Goal: Navigation & Orientation: Find specific page/section

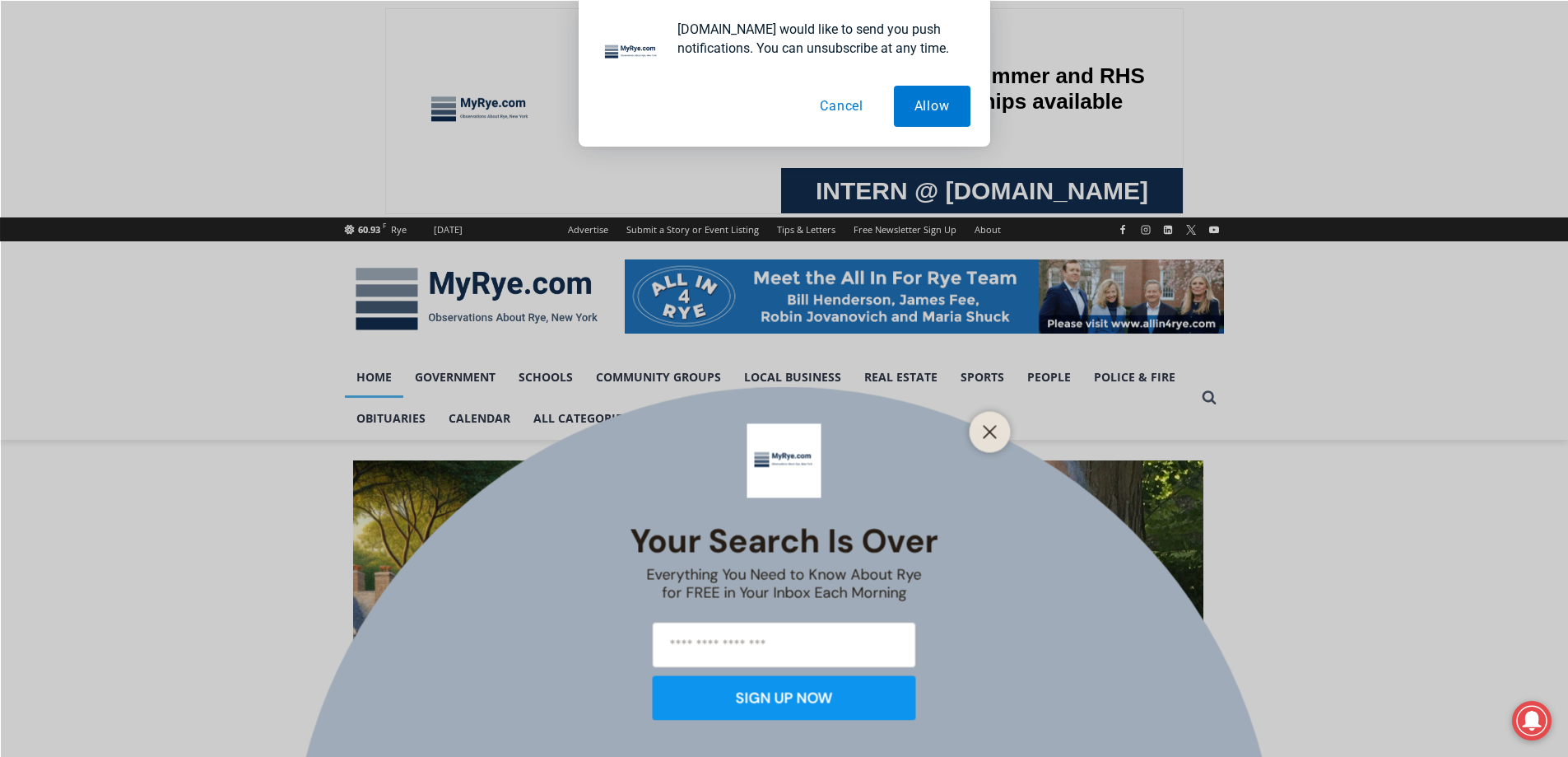
click at [831, 109] on button "Cancel" at bounding box center [841, 106] width 85 height 41
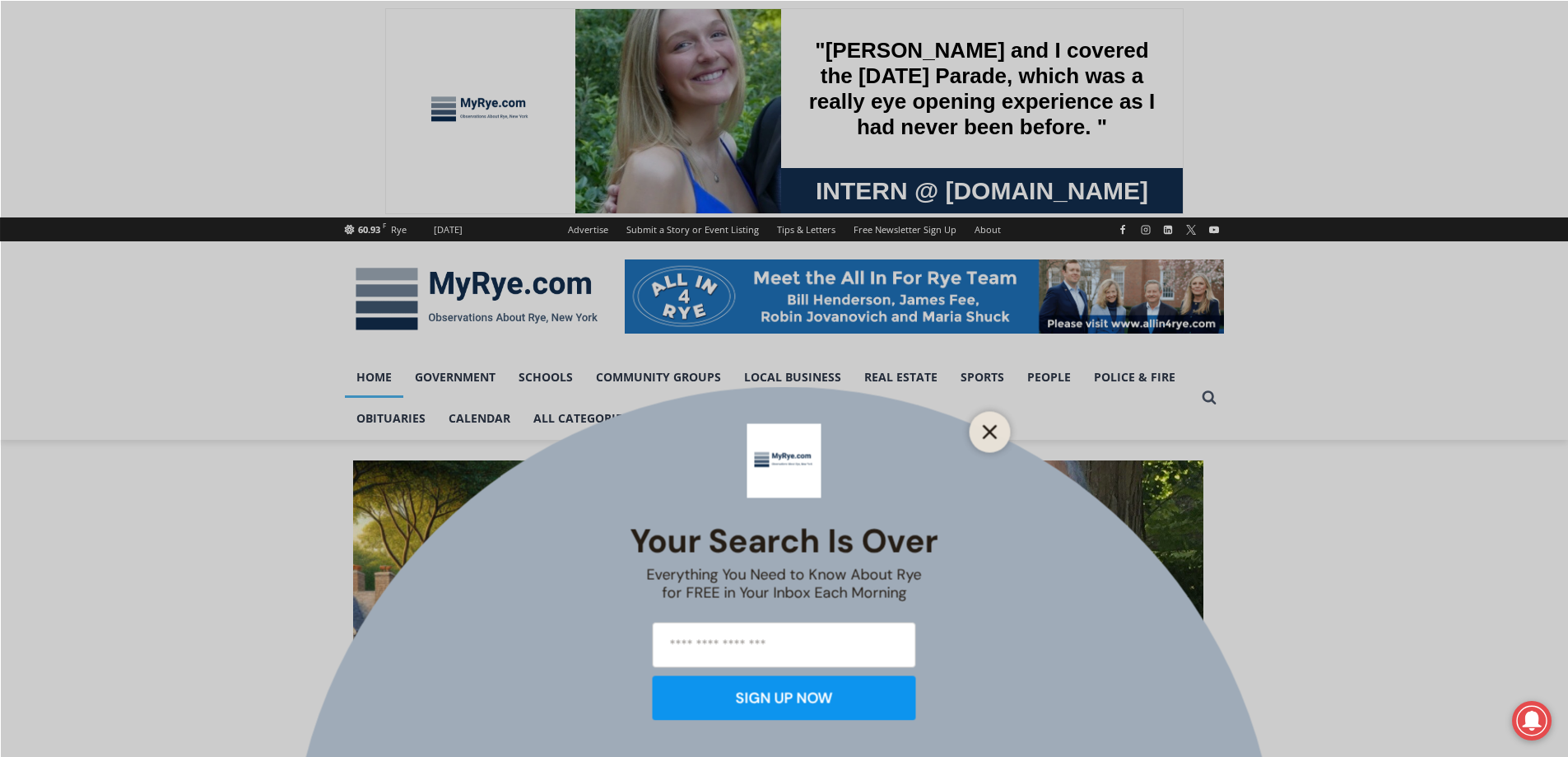
click at [993, 433] on line "Close" at bounding box center [989, 431] width 12 height 12
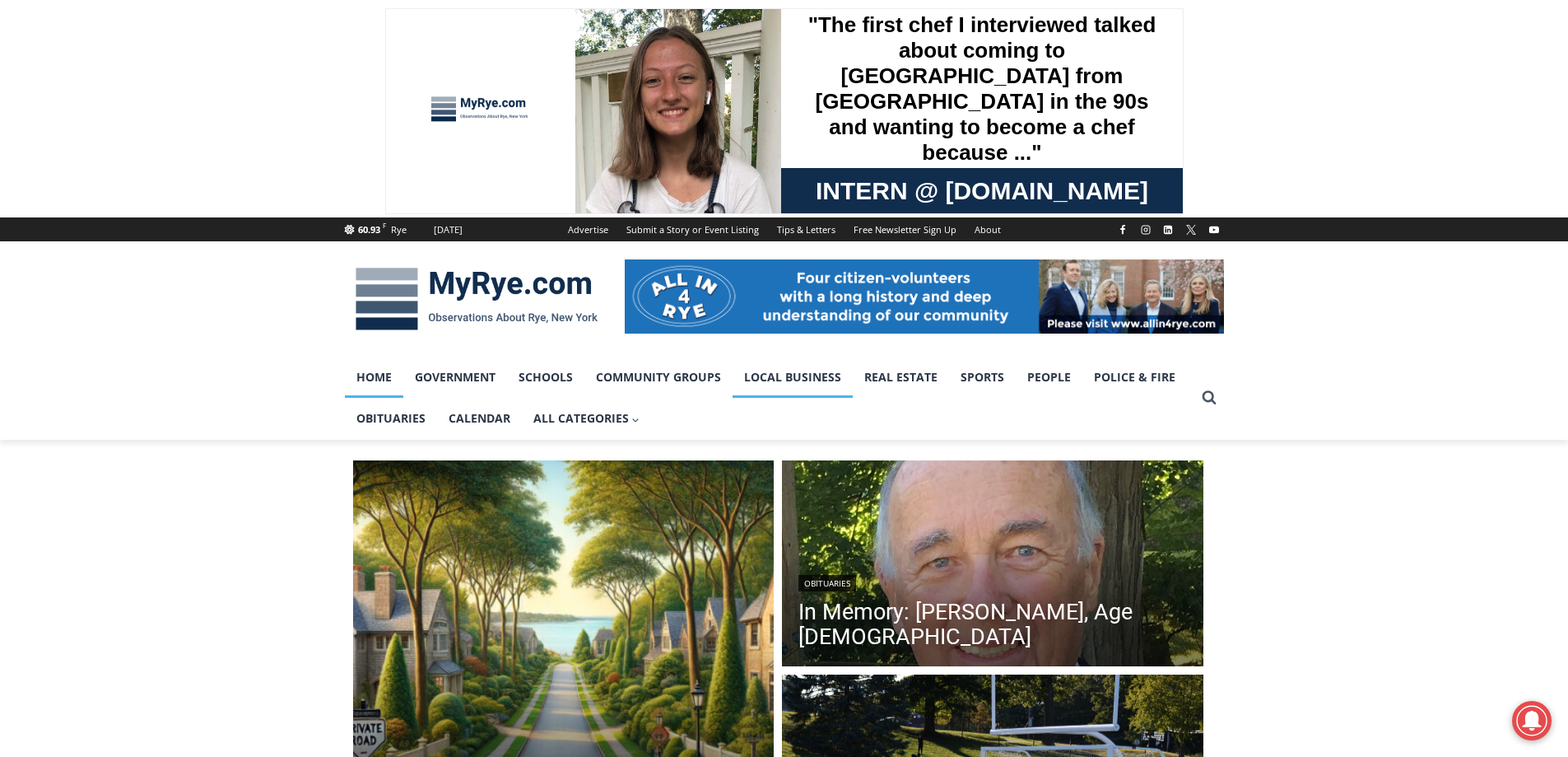
drag, startPoint x: 585, startPoint y: 177, endPoint x: 772, endPoint y: 360, distance: 261.6
click at [763, 365] on link "Local Business" at bounding box center [792, 376] width 120 height 41
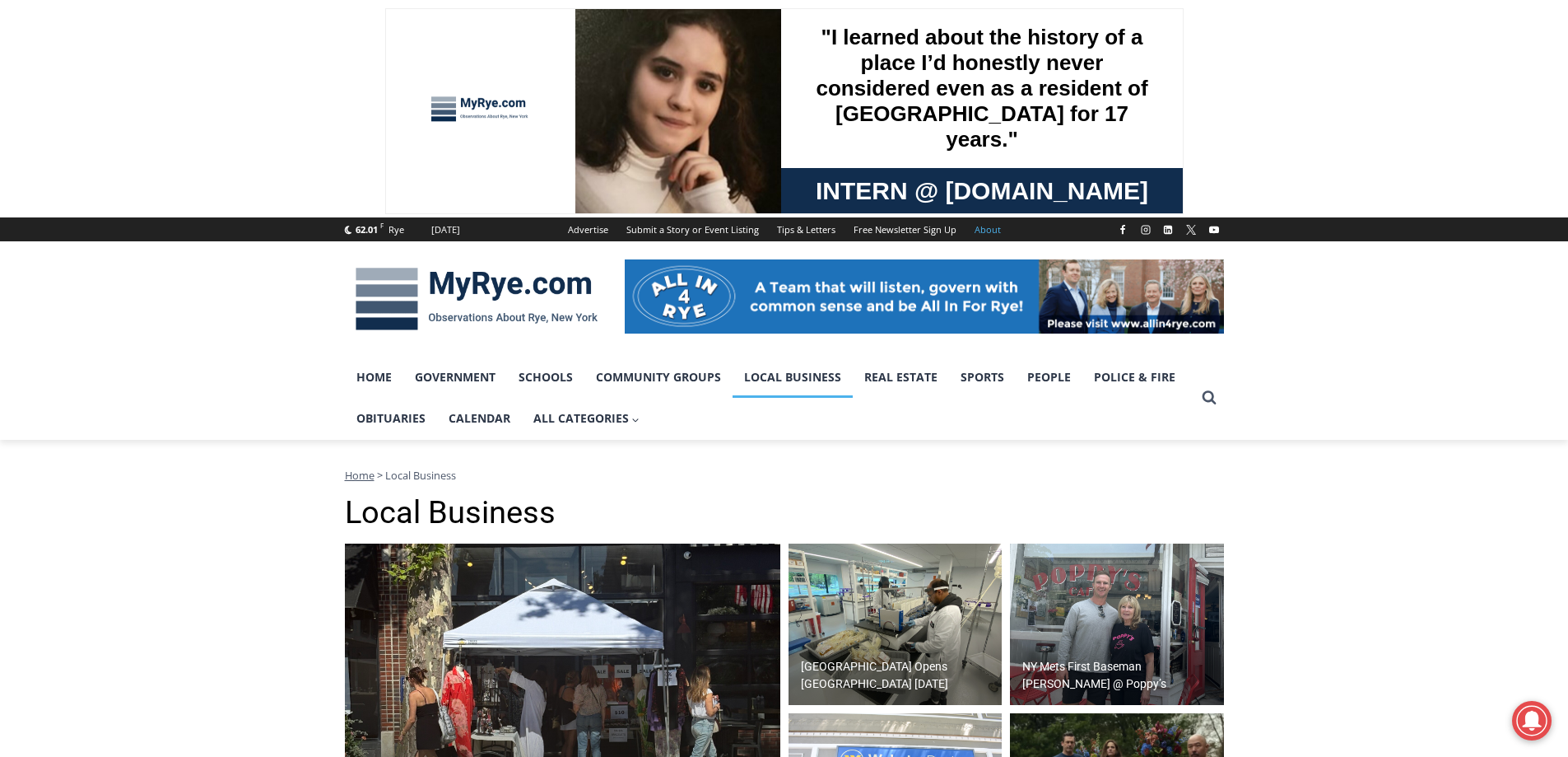
click at [977, 229] on link "About" at bounding box center [987, 229] width 45 height 24
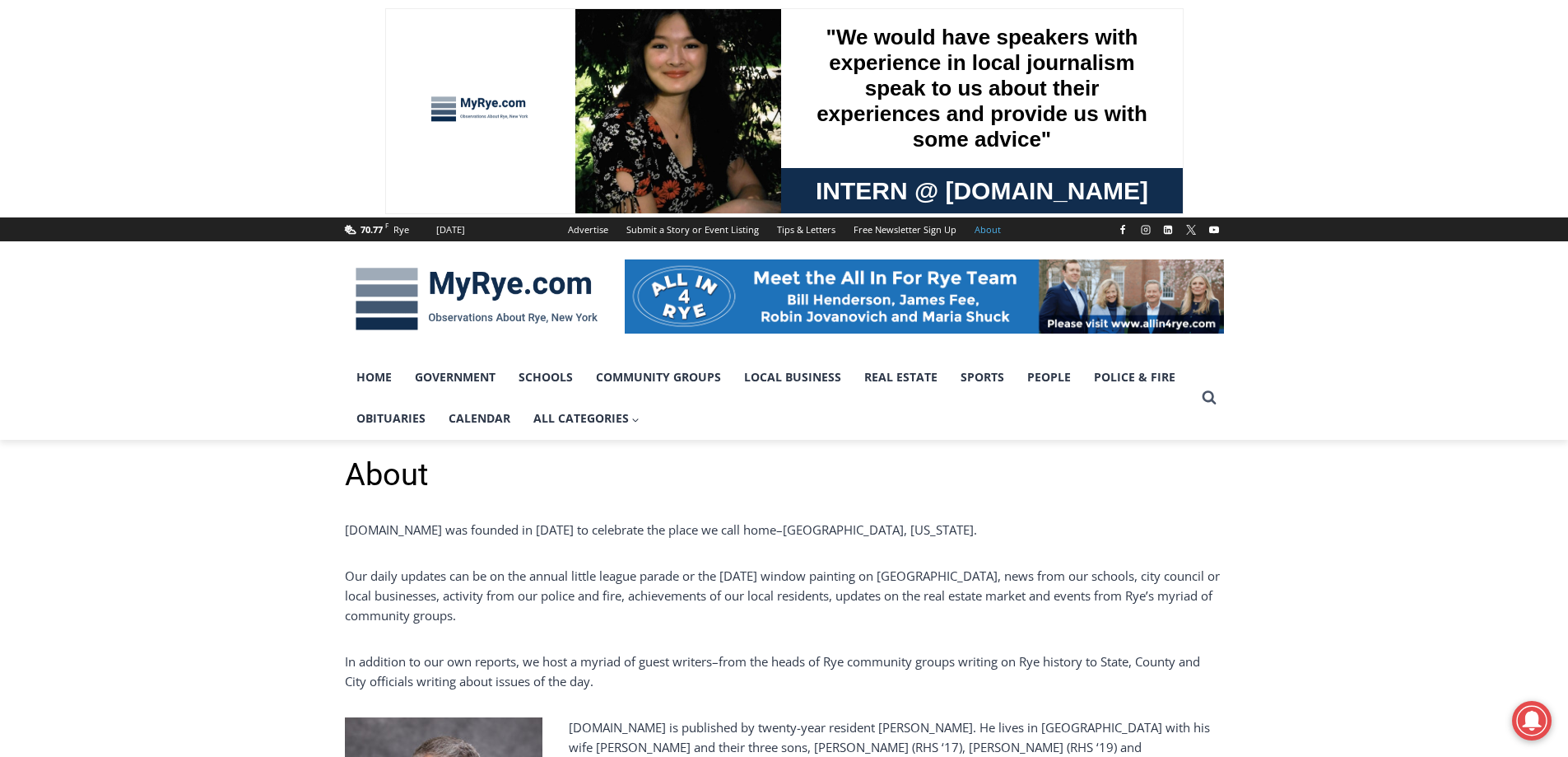
drag, startPoint x: 495, startPoint y: 176, endPoint x: 898, endPoint y: 420, distance: 471.1
click at [897, 420] on ul "Home Government Schools Community Groups Local Business Real Estate Sports Peop…" at bounding box center [769, 397] width 849 height 83
click at [969, 189] on span "Intern @ [DOMAIN_NAME]" at bounding box center [981, 190] width 332 height 37
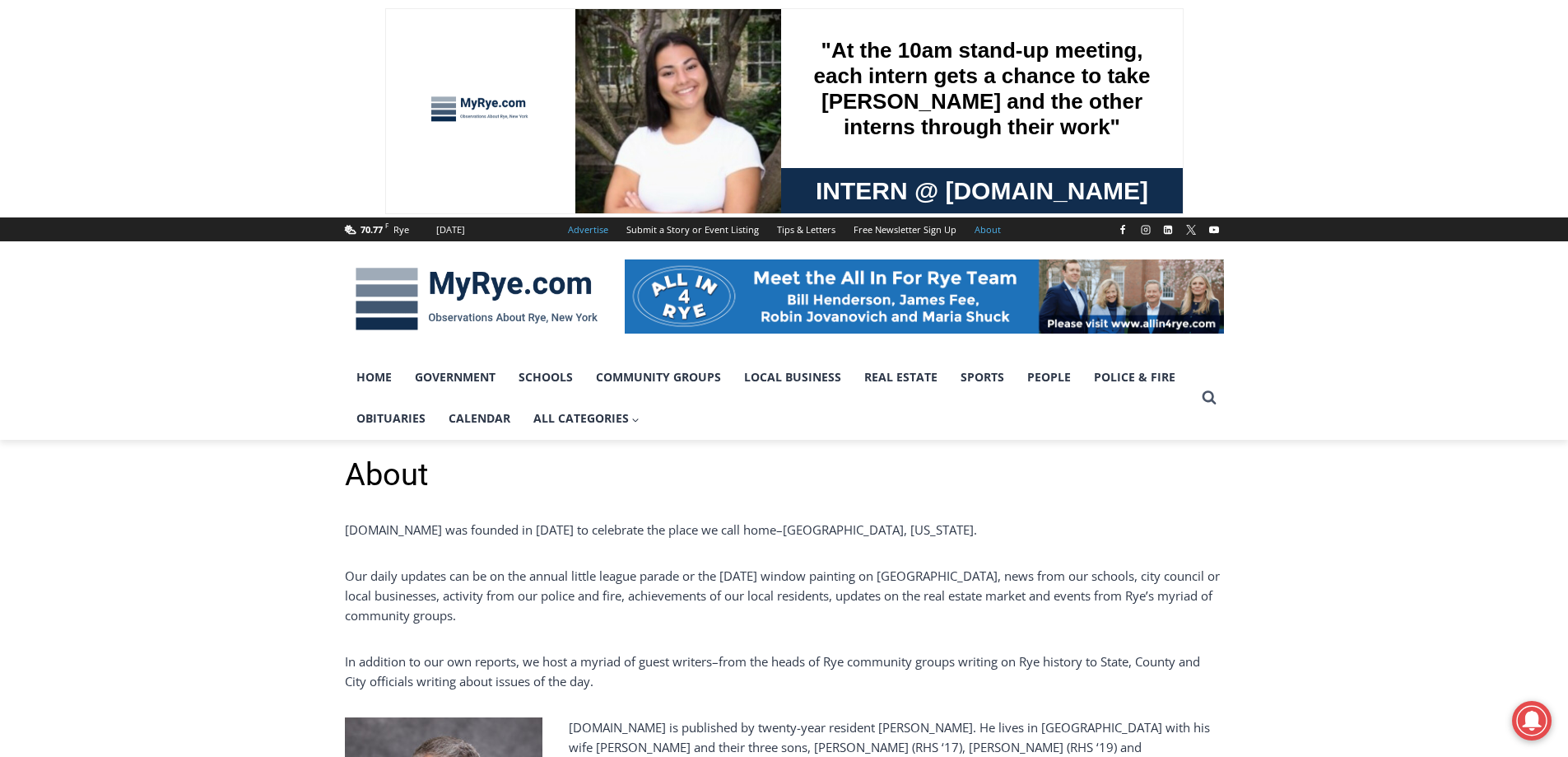
click at [598, 223] on link "Advertise" at bounding box center [588, 229] width 59 height 24
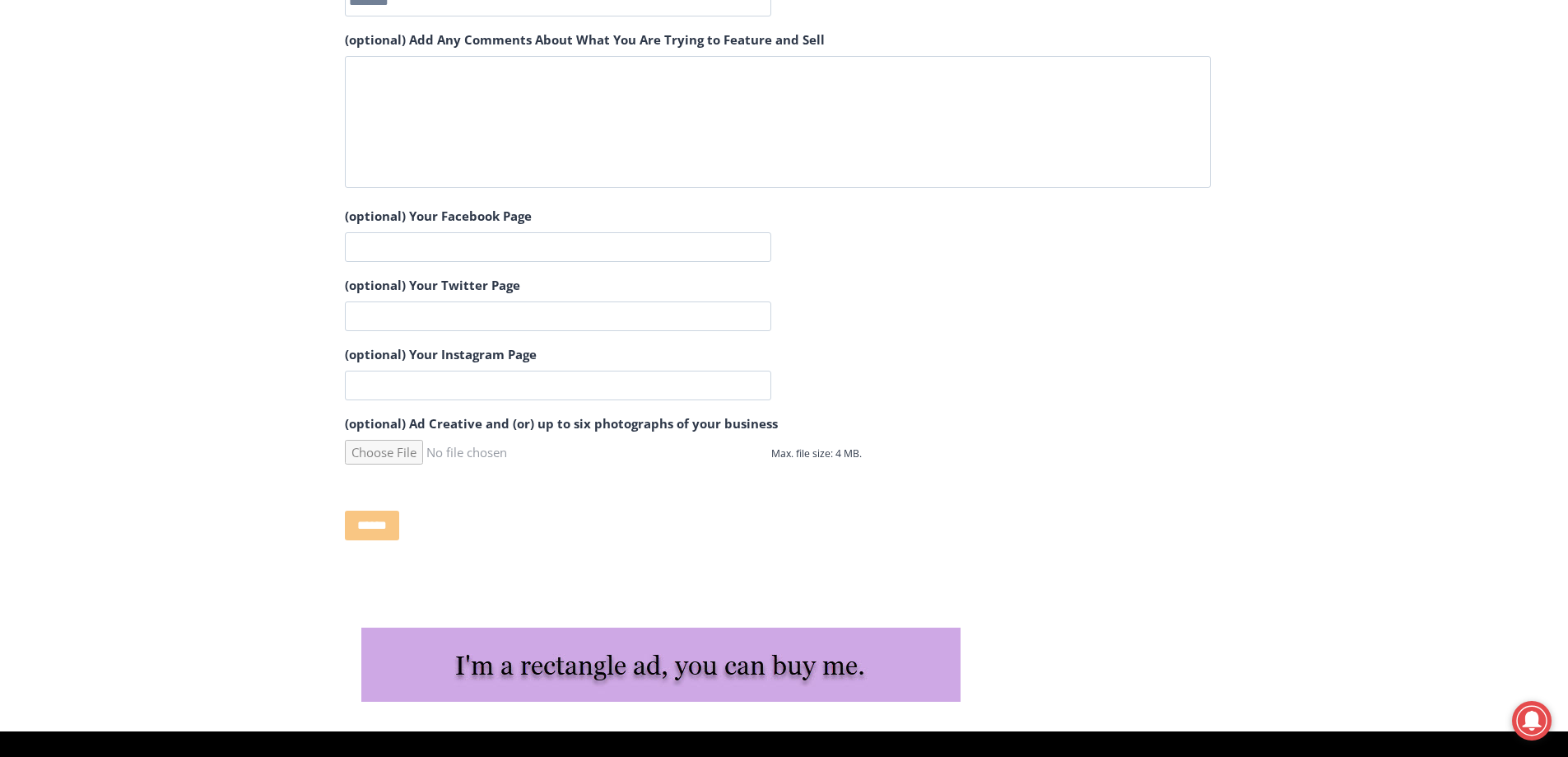
scroll to position [1120, 0]
